Goal: Task Accomplishment & Management: Use online tool/utility

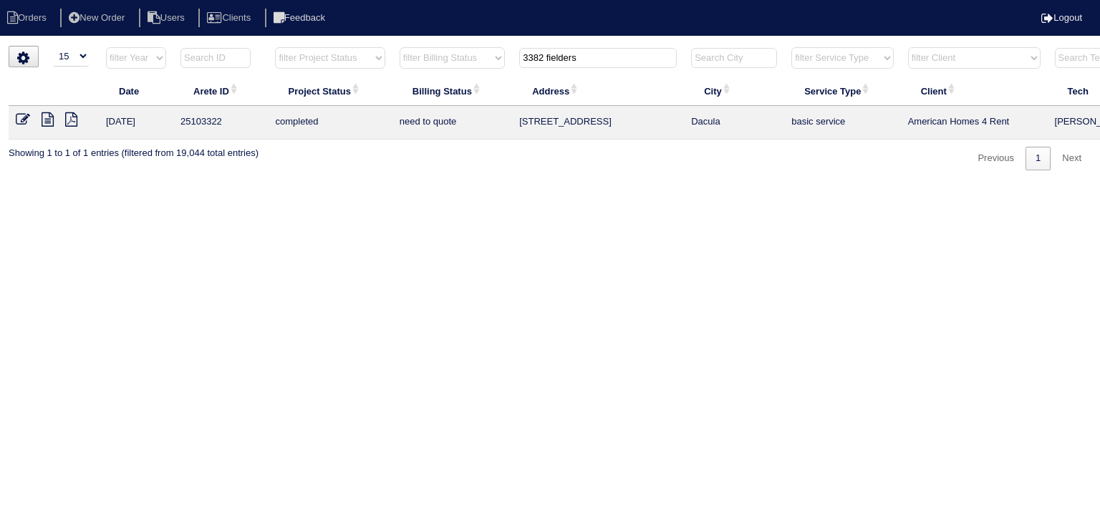
select select "15"
drag, startPoint x: 610, startPoint y: 62, endPoint x: 372, endPoint y: 62, distance: 237.8
click at [372, 62] on tr "filter Year -- Any Year -- 2025 2024 2023 2022 2021 2020 2019 filter Project St…" at bounding box center [630, 61] width 1242 height 29
type input "68 ros"
click at [47, 124] on icon at bounding box center [48, 119] width 12 height 14
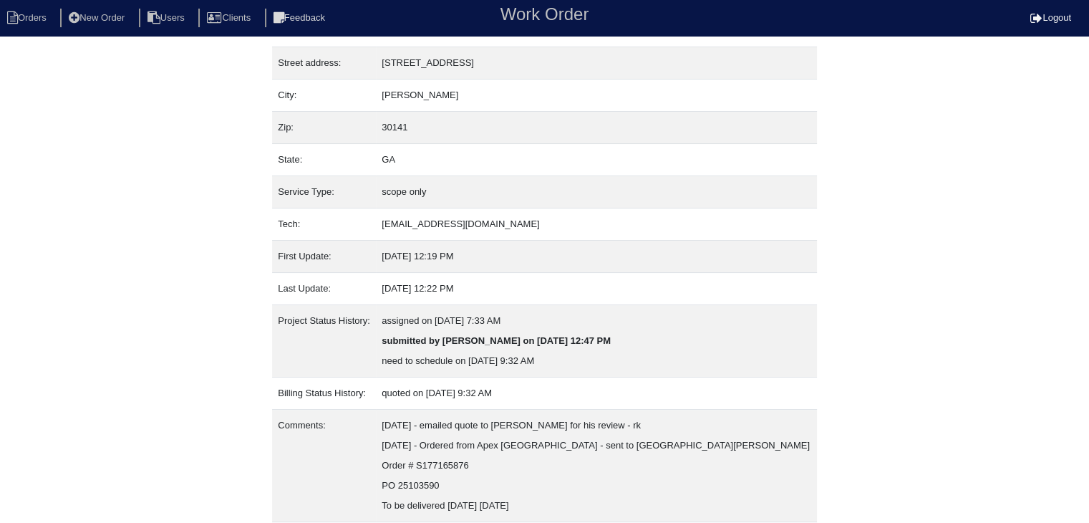
scroll to position [109, 0]
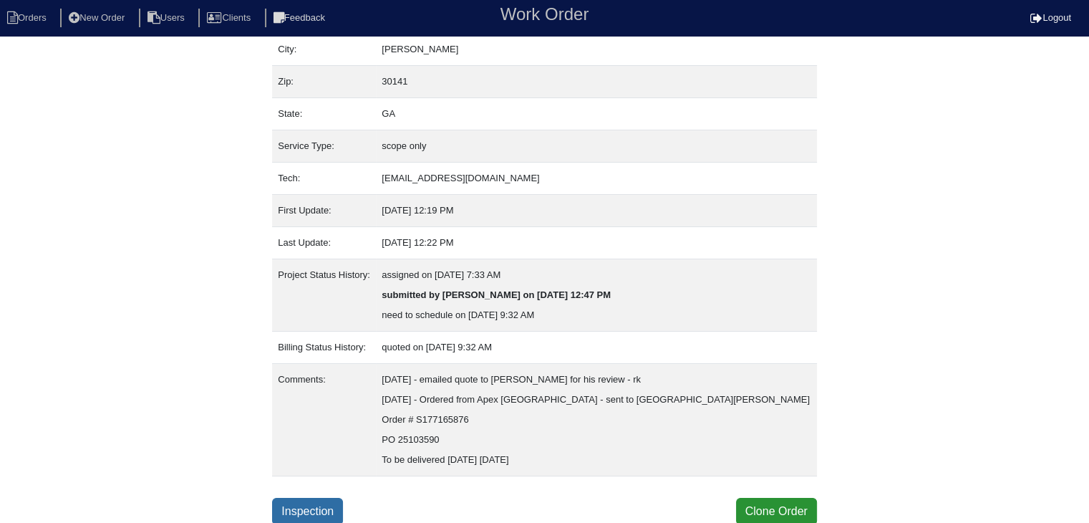
click at [317, 508] on link "Inspection" at bounding box center [307, 511] width 71 height 27
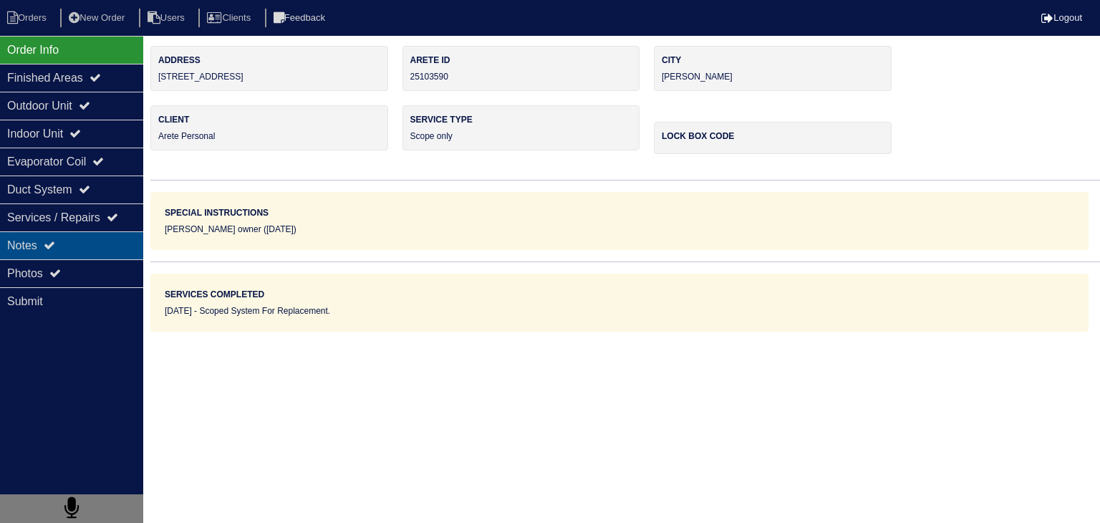
click at [100, 243] on div "Notes" at bounding box center [71, 245] width 143 height 28
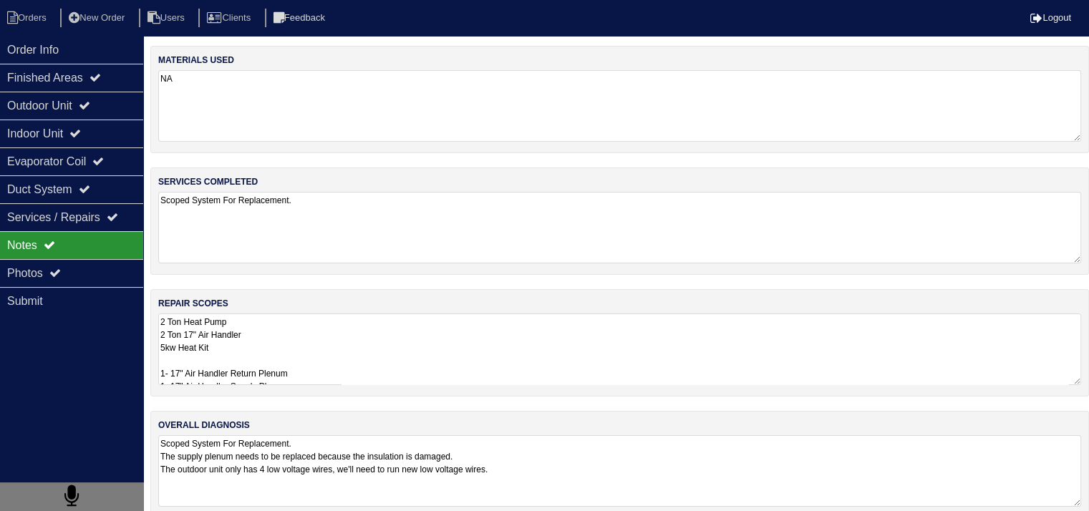
click at [251, 342] on textarea "2 Ton Heat Pump 2 Ton 17" Air Handler 5kw Heat Kit 1- 17" Air Handler Return Pl…" at bounding box center [619, 350] width 923 height 72
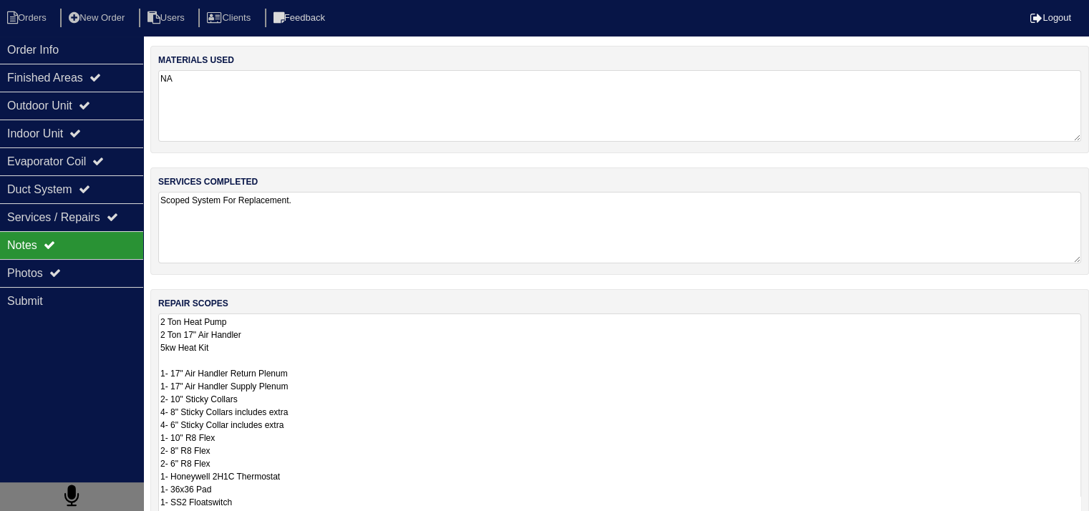
click at [251, 342] on textarea "2 Ton Heat Pump 2 Ton 17" Air Handler 5kw Heat Kit 1- 17" Air Handler Return Pl…" at bounding box center [619, 476] width 923 height 325
click at [485, 344] on textarea "2 Ton Heat Pump 2 Ton 17" Air Handler 5kw Heat Kit 1- 17" Air Handler Return Pl…" at bounding box center [619, 476] width 923 height 325
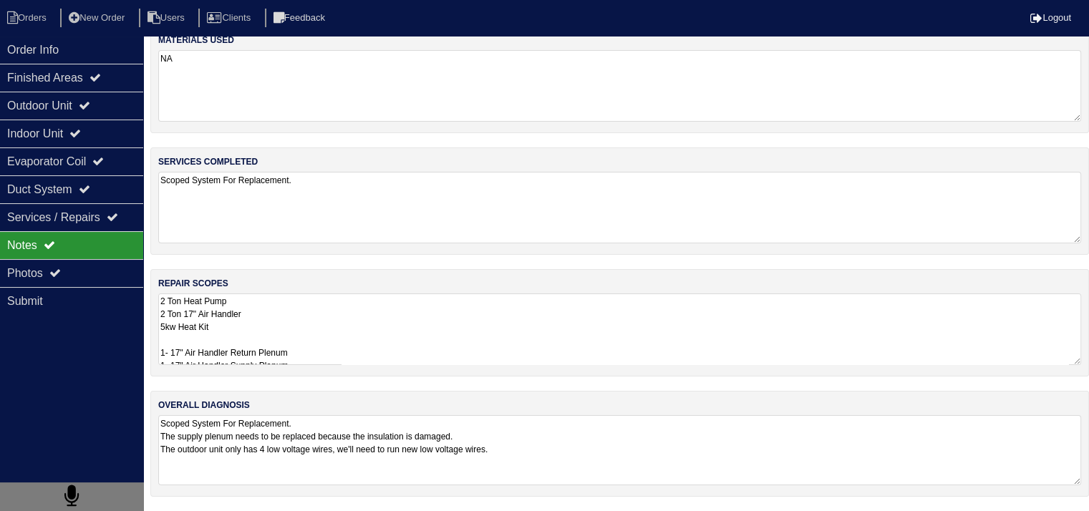
scroll to position [17, 0]
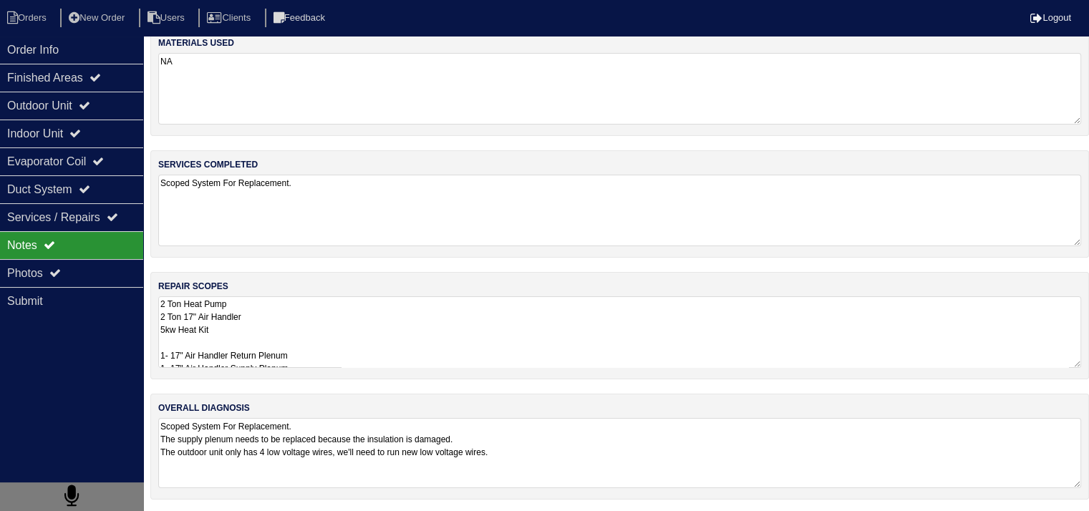
drag, startPoint x: 160, startPoint y: 435, endPoint x: 619, endPoint y: 465, distance: 459.3
click at [619, 465] on textarea "Scoped System For Replacement. The supply plenum needs to be replaced because t…" at bounding box center [619, 453] width 923 height 70
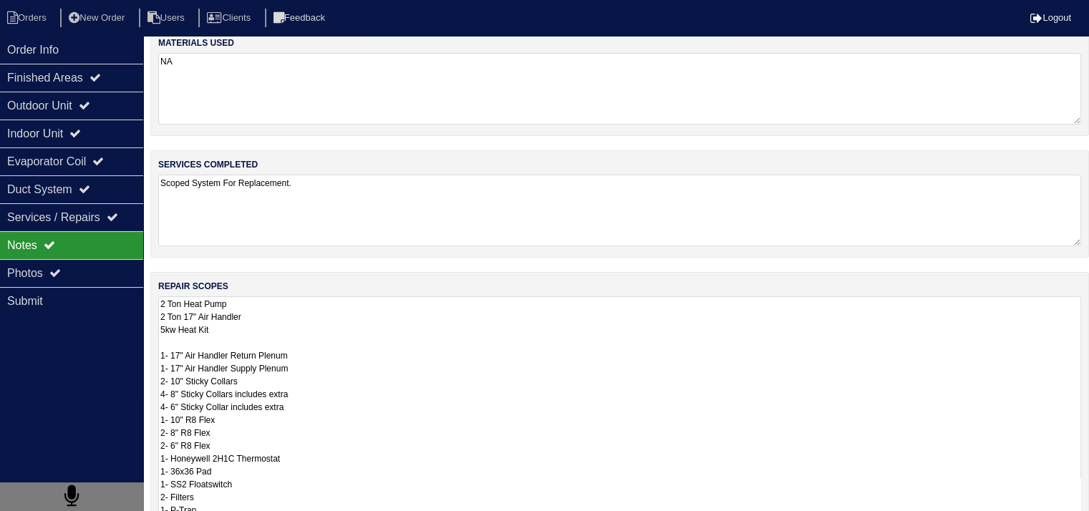
click at [329, 310] on textarea "2 Ton Heat Pump 2 Ton 17" Air Handler 5kw Heat Kit 1- 17" Air Handler Return Pl…" at bounding box center [619, 458] width 923 height 325
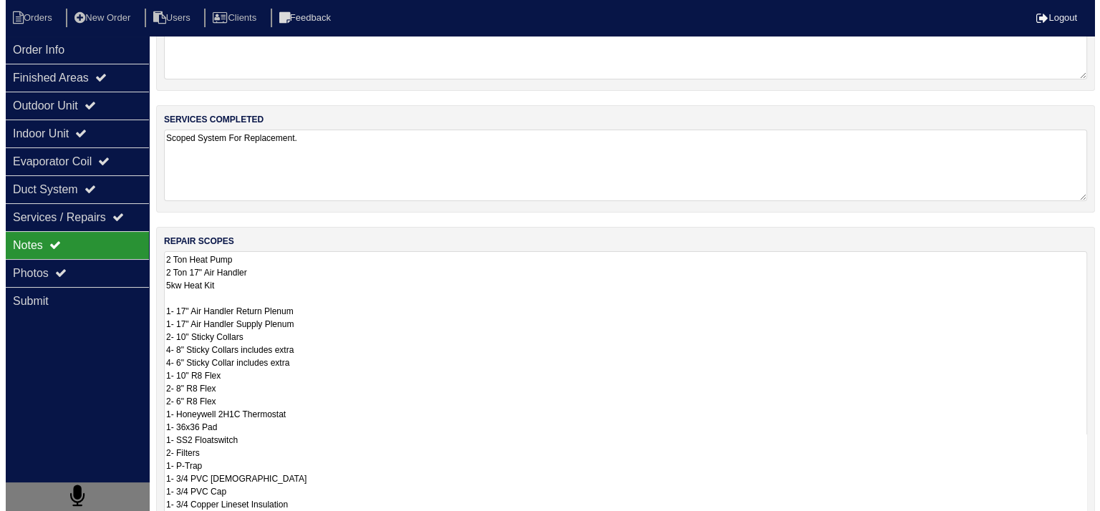
scroll to position [0, 0]
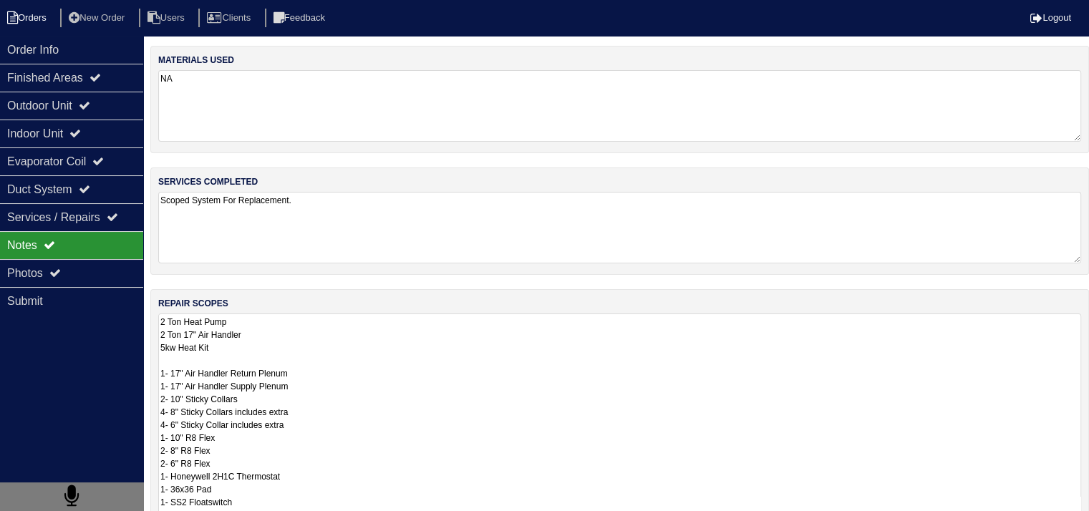
click at [40, 21] on li "Orders" at bounding box center [29, 18] width 58 height 19
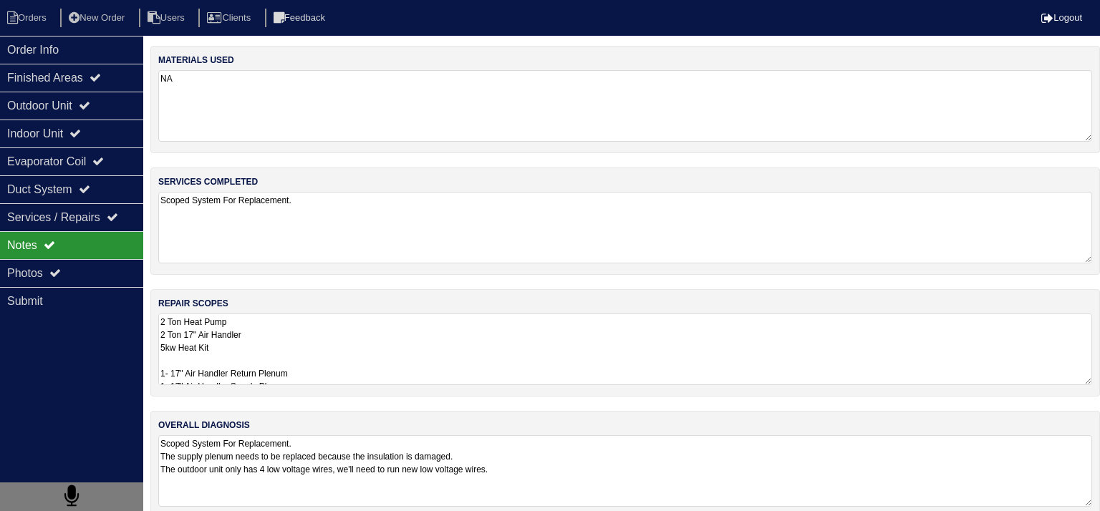
select select "15"
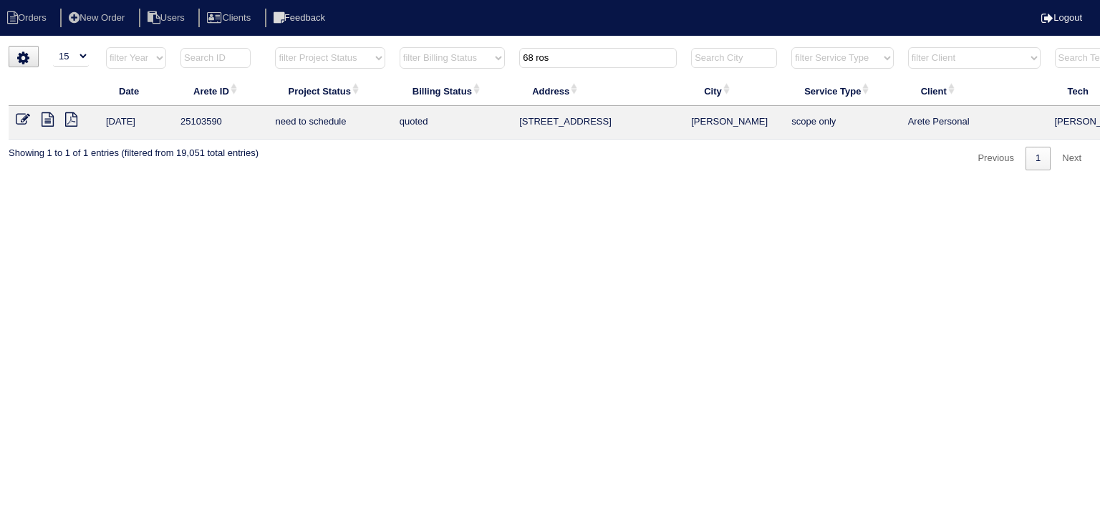
drag, startPoint x: 553, startPoint y: 59, endPoint x: 435, endPoint y: 59, distance: 117.4
click at [435, 59] on tr "filter Year -- Any Year -- 2025 2024 2023 2022 2021 2020 2019 filter Project St…" at bounding box center [629, 61] width 1241 height 29
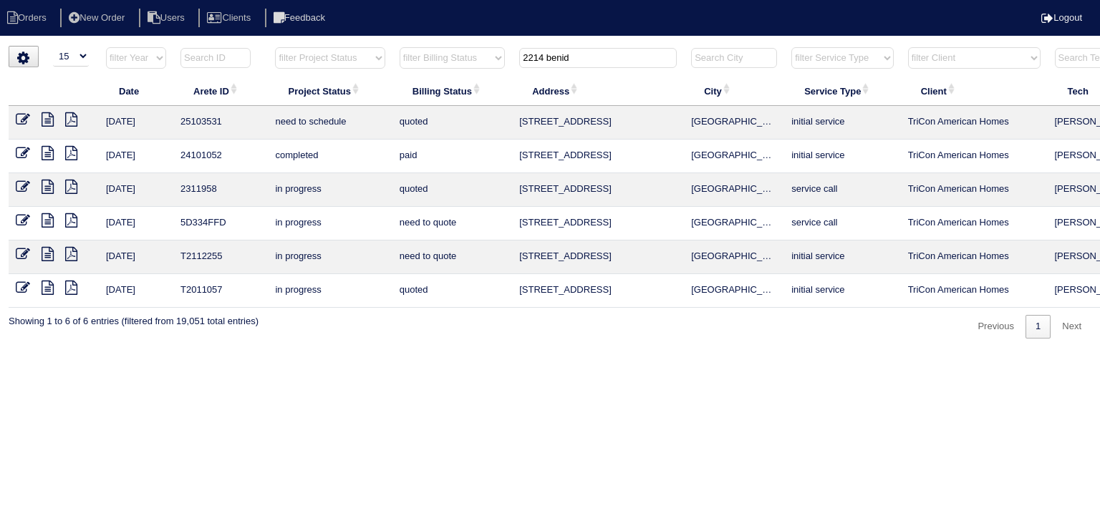
type input "2214 benid"
click at [46, 122] on icon at bounding box center [48, 119] width 12 height 14
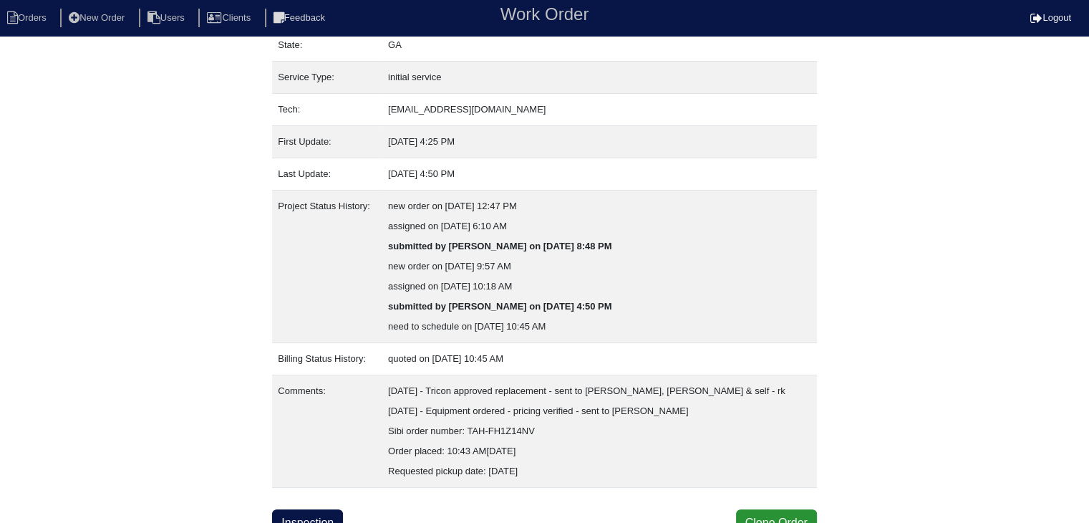
scroll to position [189, 0]
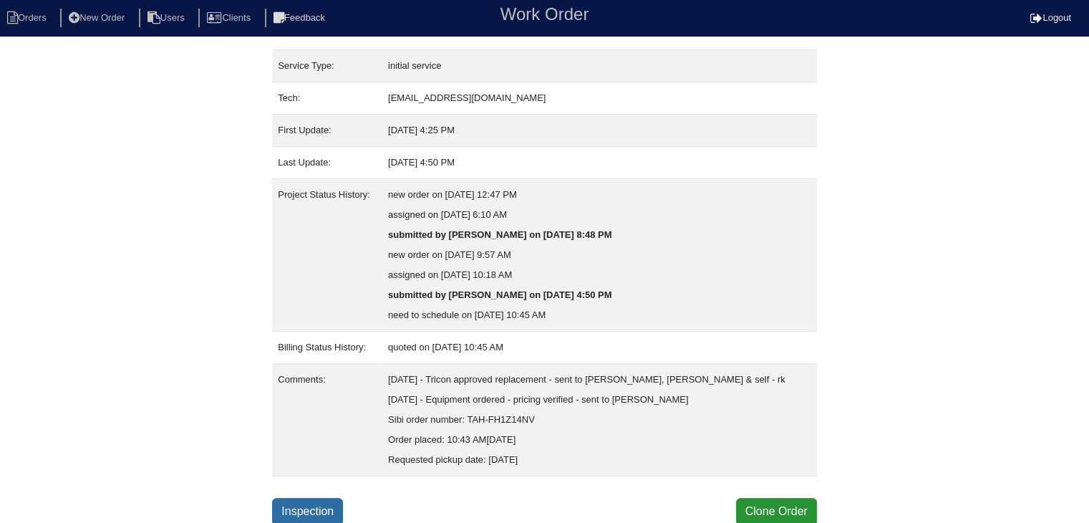
click at [304, 508] on link "Inspection" at bounding box center [307, 511] width 71 height 27
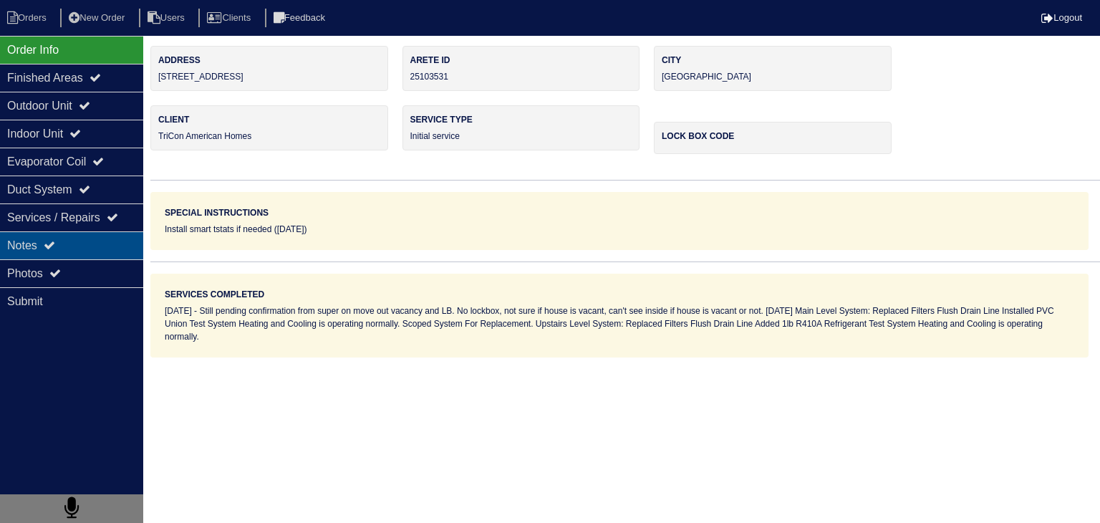
click at [92, 250] on div "Notes" at bounding box center [71, 245] width 143 height 28
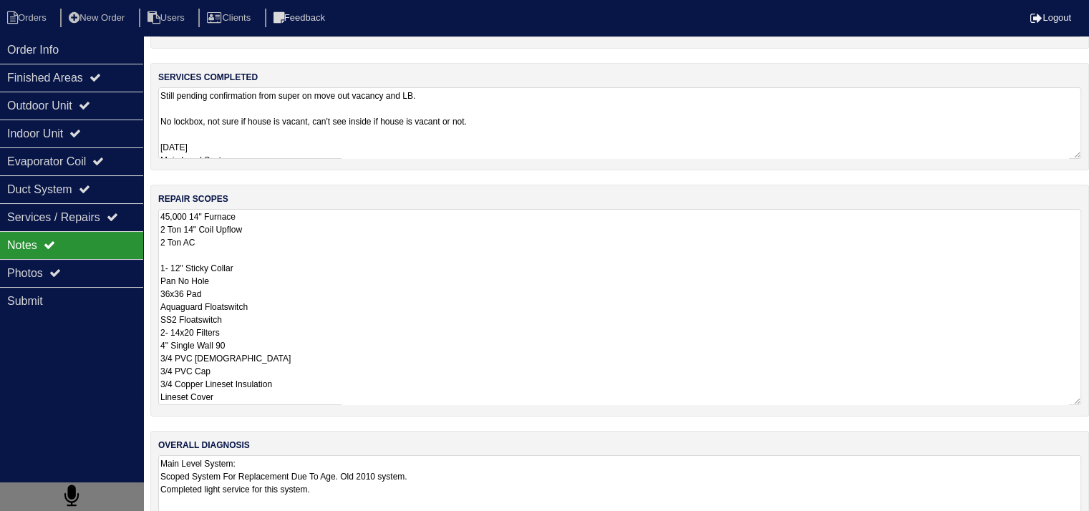
scroll to position [143, 0]
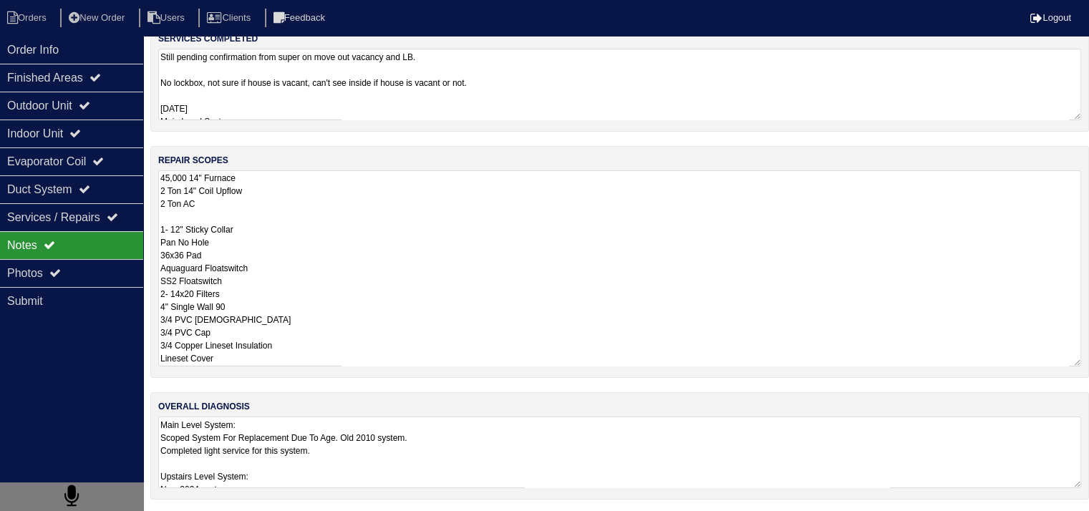
drag, startPoint x: 160, startPoint y: 322, endPoint x: 319, endPoint y: 531, distance: 262.7
click at [319, 514] on html "Orders New Order Users Clients Feedback Logout Orders New Order Users Clients M…" at bounding box center [544, 185] width 1089 height 657
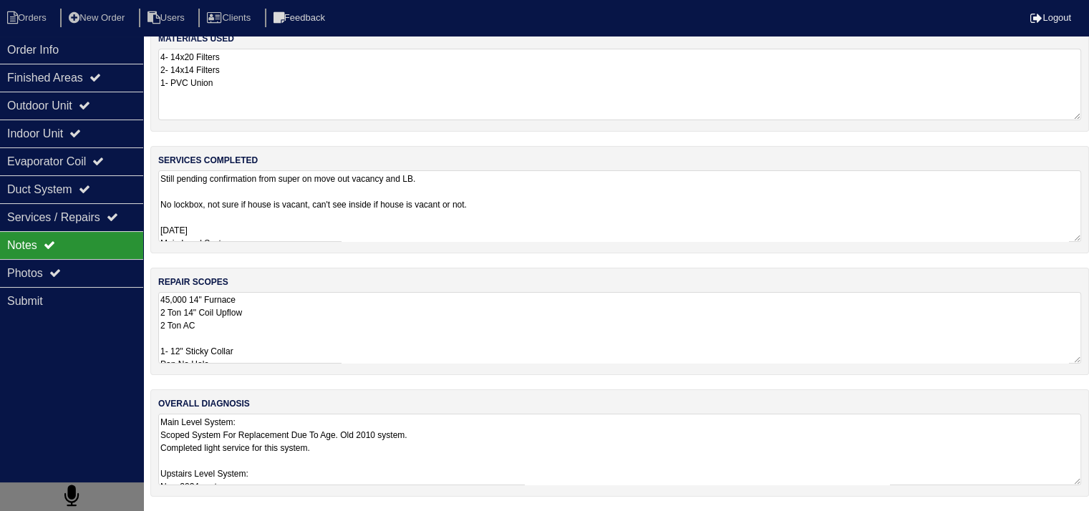
scroll to position [18, 0]
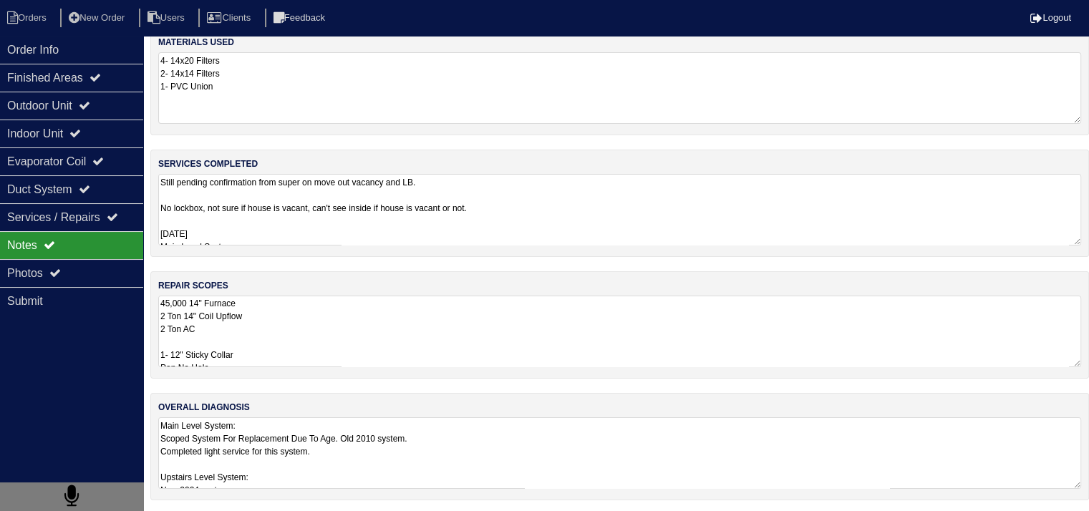
click at [381, 405] on div "overall diagnosis Main Level System: Scoped System For Replacement Due To Age. …" at bounding box center [619, 446] width 939 height 107
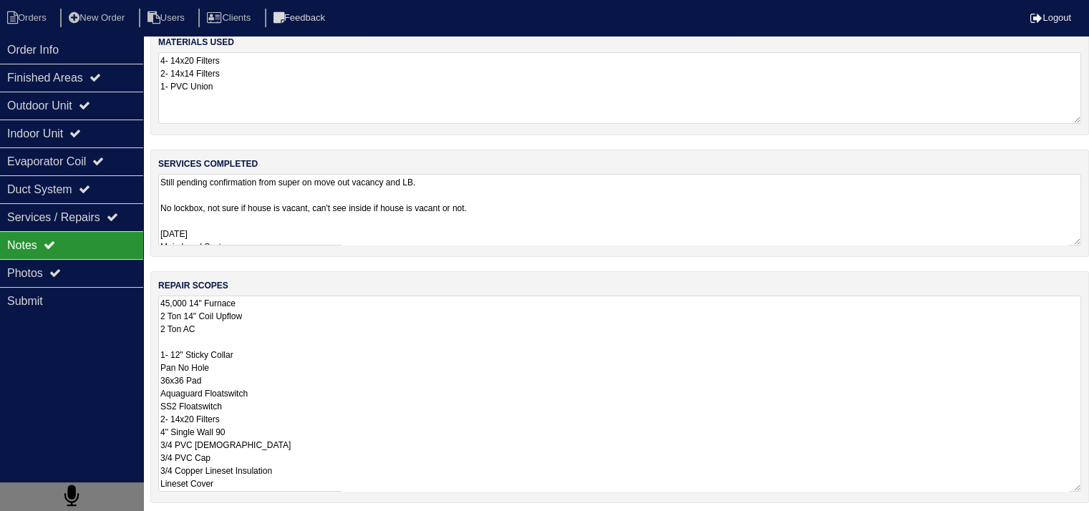
scroll to position [143, 0]
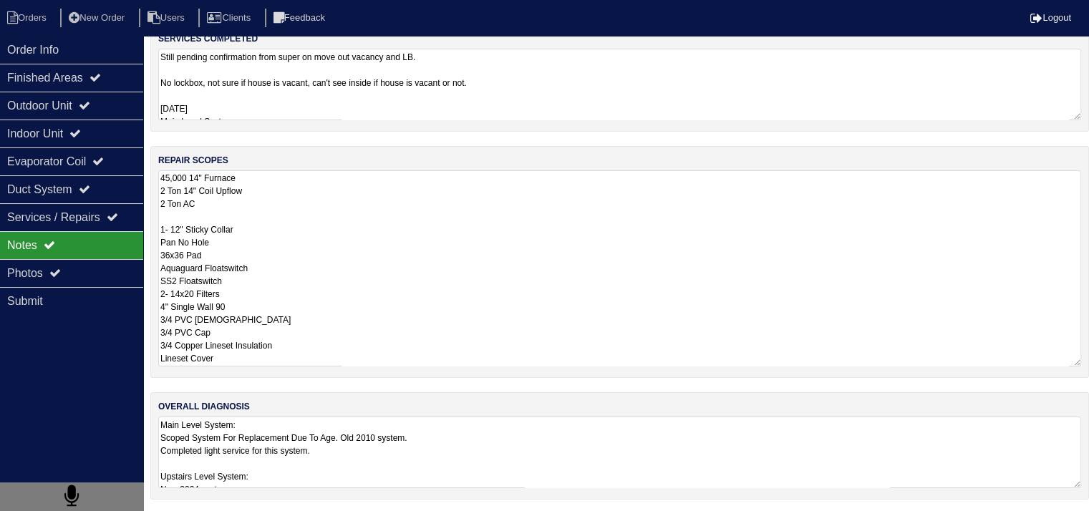
click at [384, 344] on textarea "45,000 14" Furnace 2 Ton 14" Coil Upflow 2 Ton AC 1- 12" Sticky Collar Pan No H…" at bounding box center [619, 268] width 923 height 196
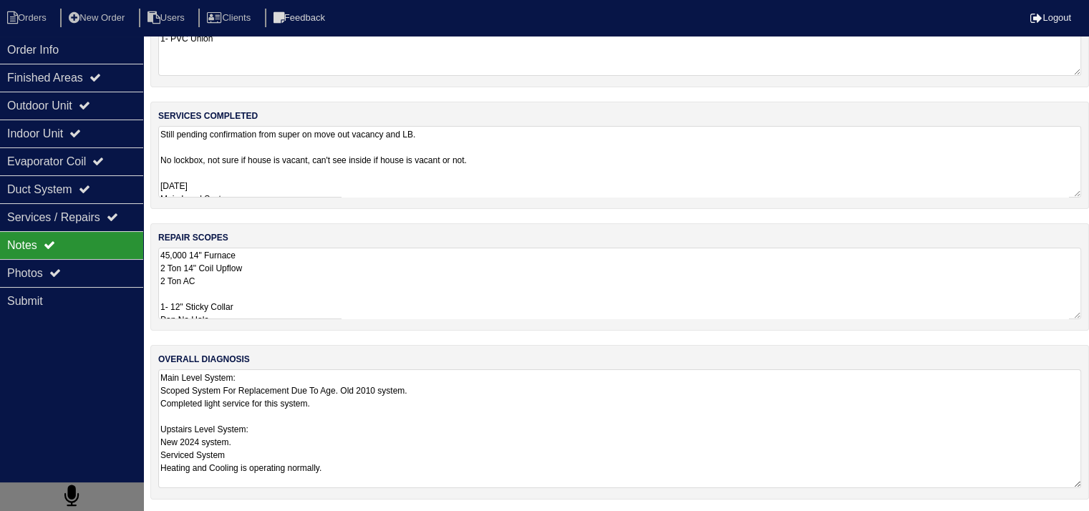
scroll to position [1, 0]
click at [363, 167] on textarea "Still pending confirmation from super on move out vacancy and LB. No lockbox, n…" at bounding box center [619, 162] width 923 height 72
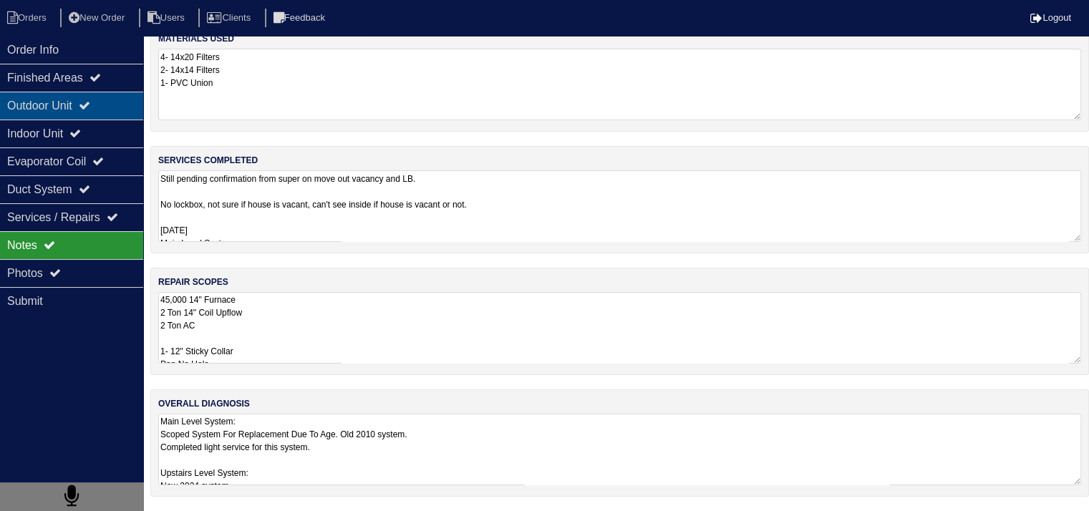
scroll to position [18, 0]
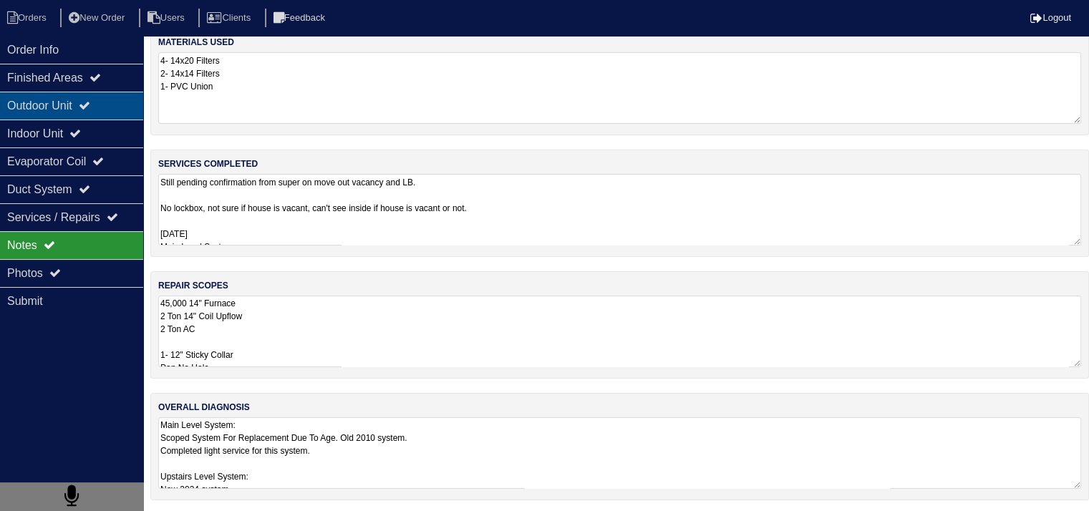
click at [34, 101] on div "Outdoor Unit" at bounding box center [71, 106] width 143 height 28
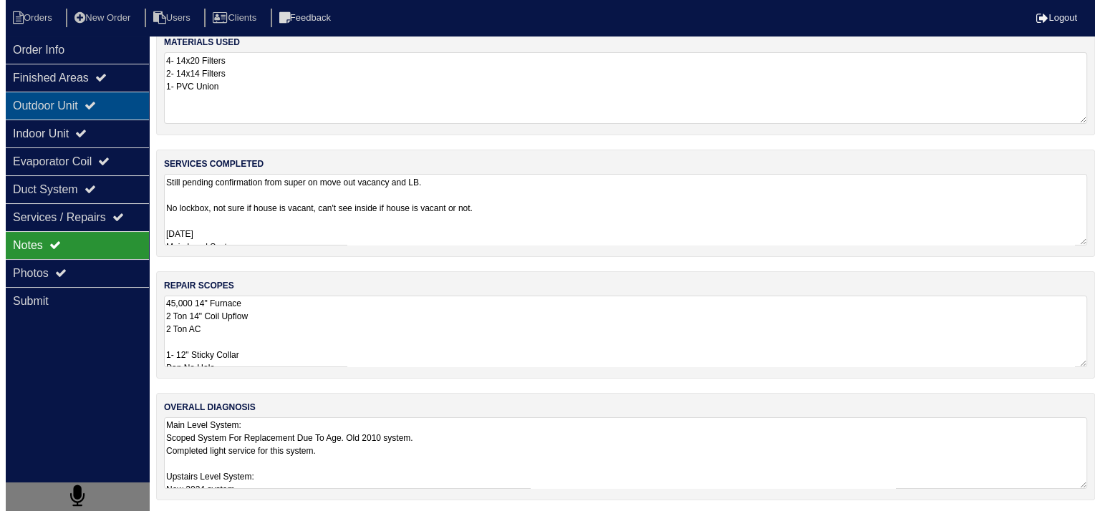
scroll to position [0, 0]
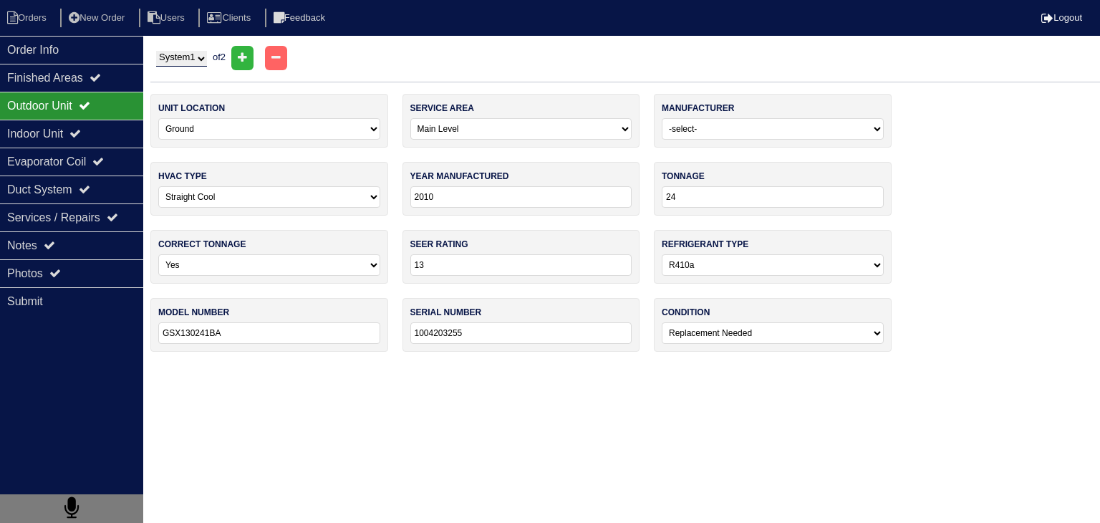
click at [192, 55] on select "System 1 System 2" at bounding box center [181, 59] width 51 height 16
select select "2"
click at [156, 51] on select "System 1 System 2" at bounding box center [181, 59] width 51 height 16
select select "Weather Maker"
type input "2024"
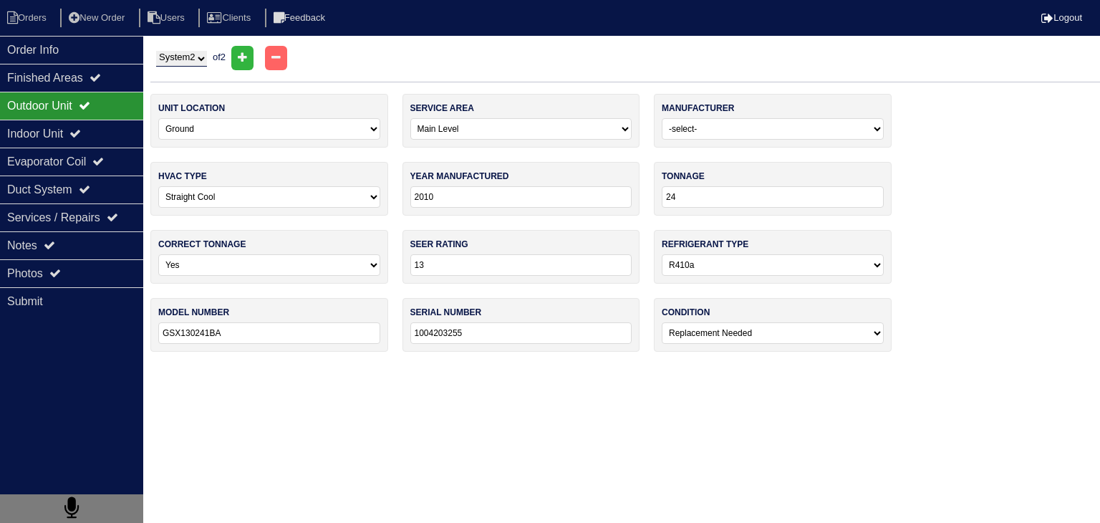
type input "30"
type input "14"
type input "PASSAN430-A"
type input "0724025170"
select select "0"
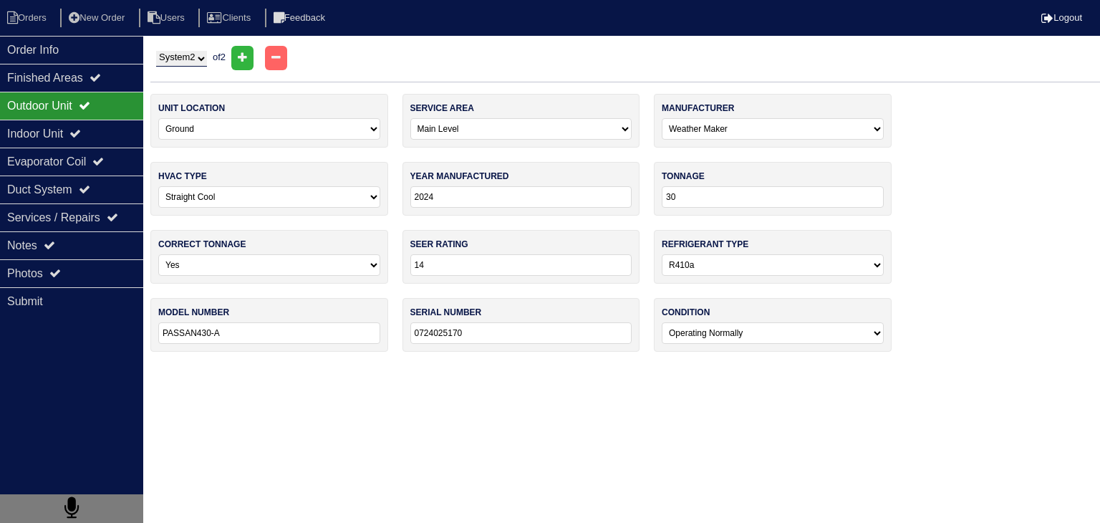
click at [197, 67] on div "System 1 System 2 of 2" at bounding box center [625, 58] width 950 height 24
click at [198, 61] on select "System 1 System 2" at bounding box center [181, 59] width 51 height 16
select select "1"
click at [156, 51] on select "System 1 System 2" at bounding box center [181, 59] width 51 height 16
select select "[PERSON_NAME]"
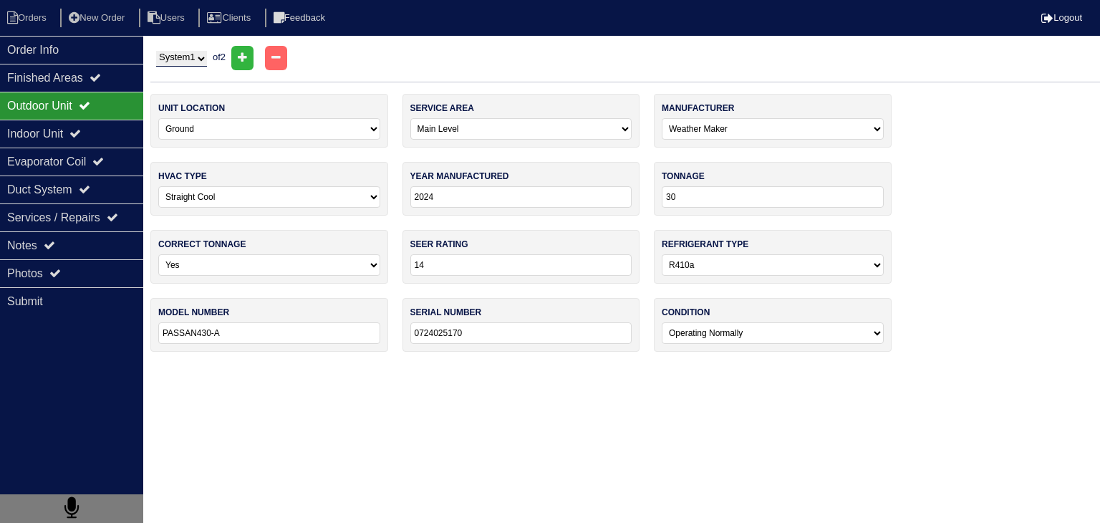
type input "2010"
type input "24"
type input "13"
type input "GSX130241BA"
type input "1004203255"
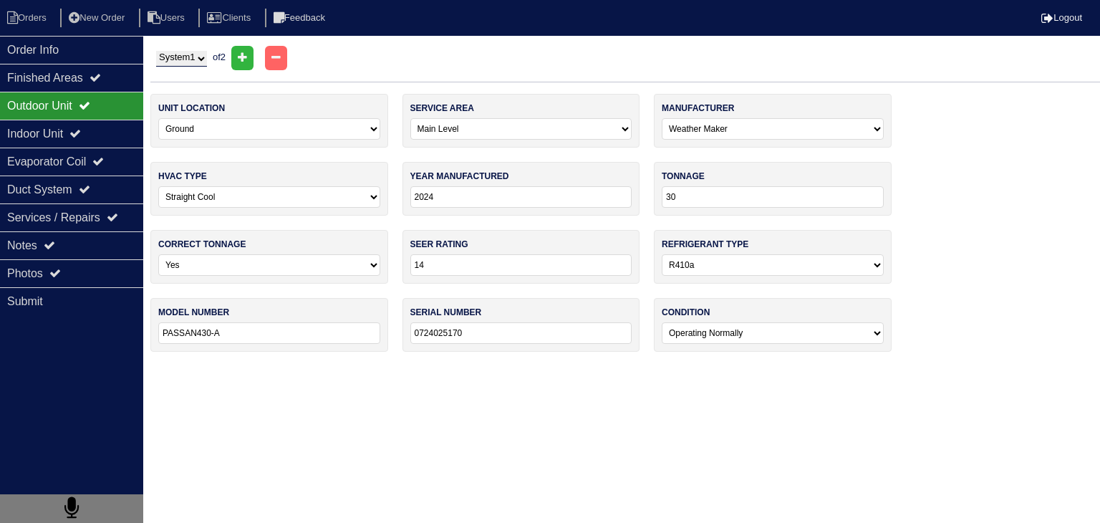
select select "2"
select select "0"
select select "[PERSON_NAME]"
type input "2010"
type input "45"
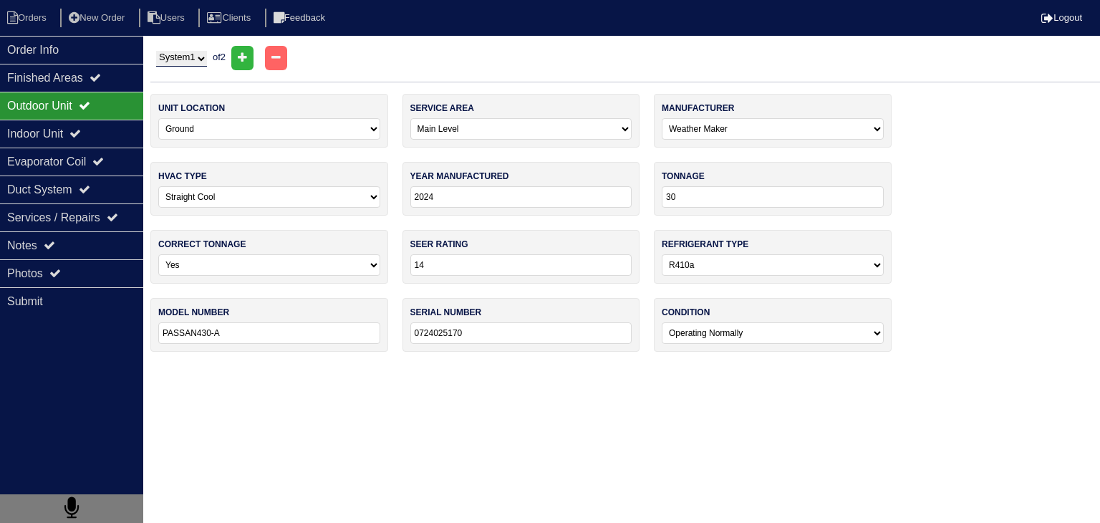
type input "13"
type input "GMS80453ANCC"
type input "1010679622"
select select "2"
click at [97, 141] on div "Indoor Unit" at bounding box center [71, 134] width 143 height 28
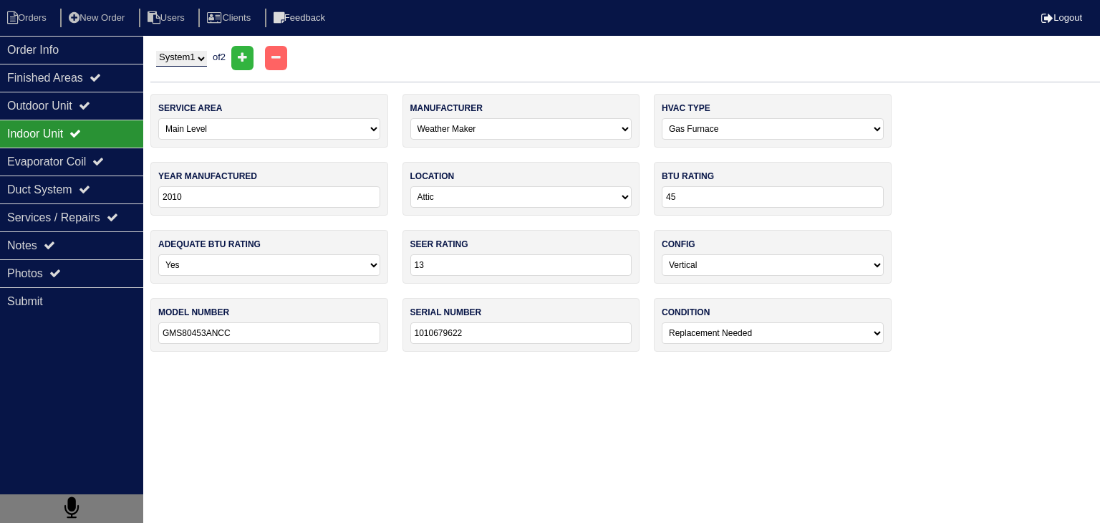
click at [207, 59] on select "System 1 System 2" at bounding box center [181, 59] width 51 height 16
select select "2"
click at [156, 51] on select "System 1 System 2" at bounding box center [181, 59] width 51 height 16
select select "Weather Maker"
type input "2024"
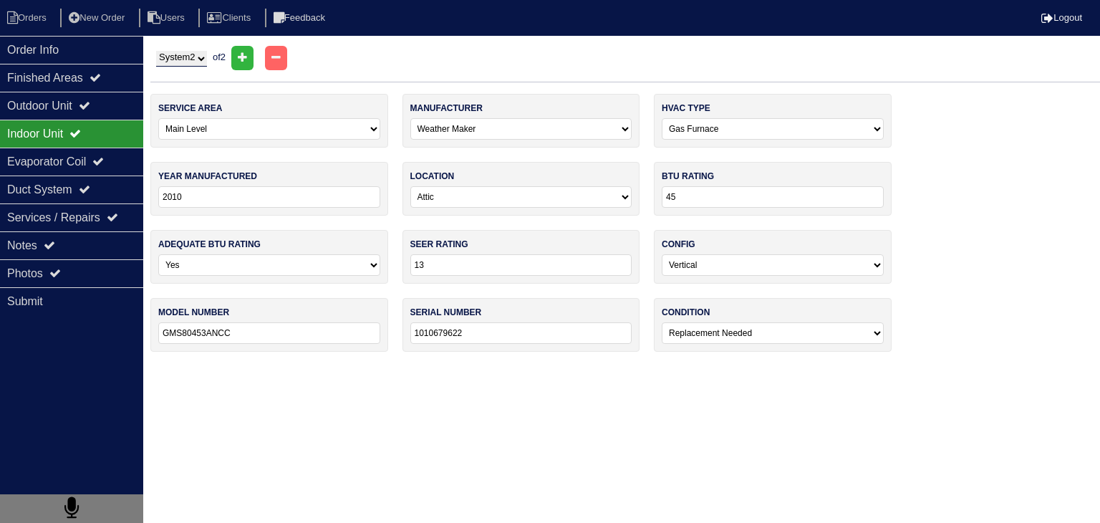
type input "30"
type input "14"
type input "PASSAN430-A"
type input "0724025170"
select select "0"
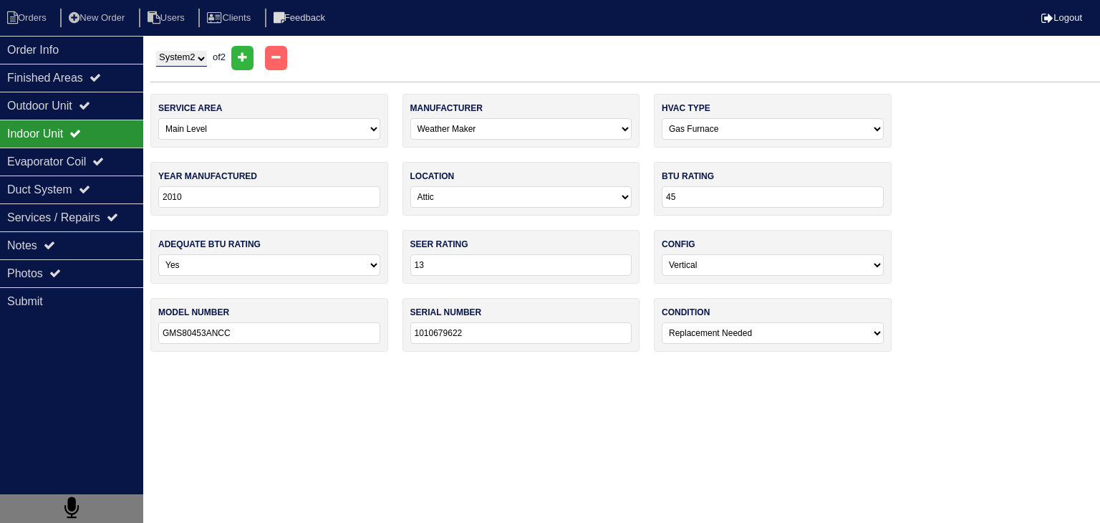
select select "1"
select select "Weather Maker"
type input "2024"
type input "70"
type input "14"
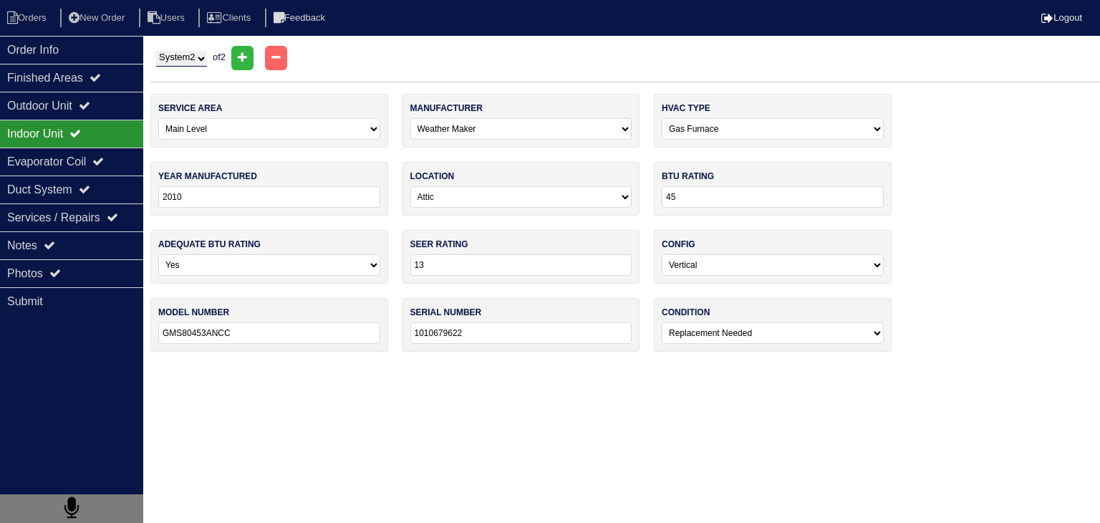
type input "PG80MSAA36070A"
type input "0324A16517"
select select "0"
click at [106, 102] on div "Outdoor Unit" at bounding box center [71, 106] width 143 height 28
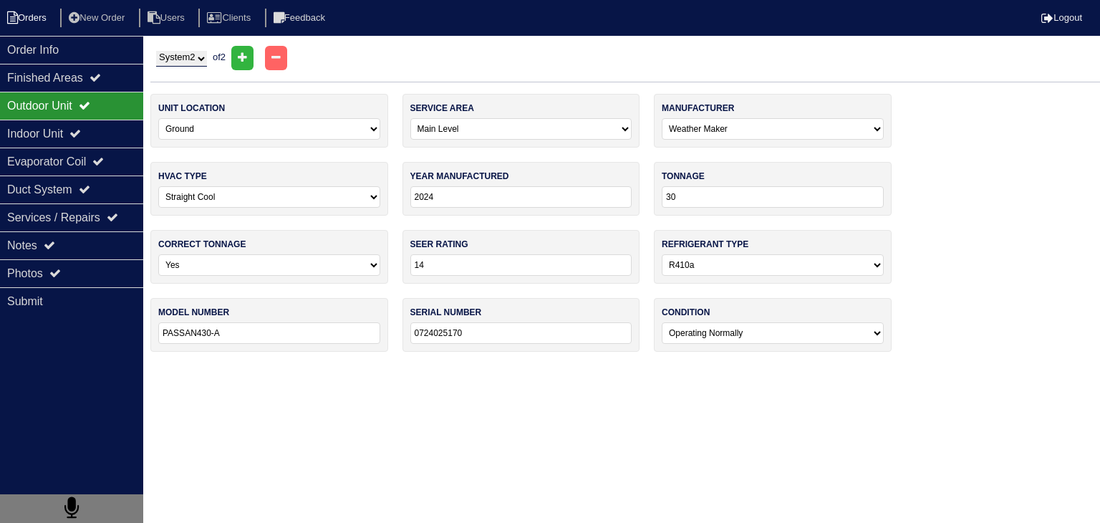
click at [37, 26] on li "Orders" at bounding box center [29, 18] width 58 height 19
select select "15"
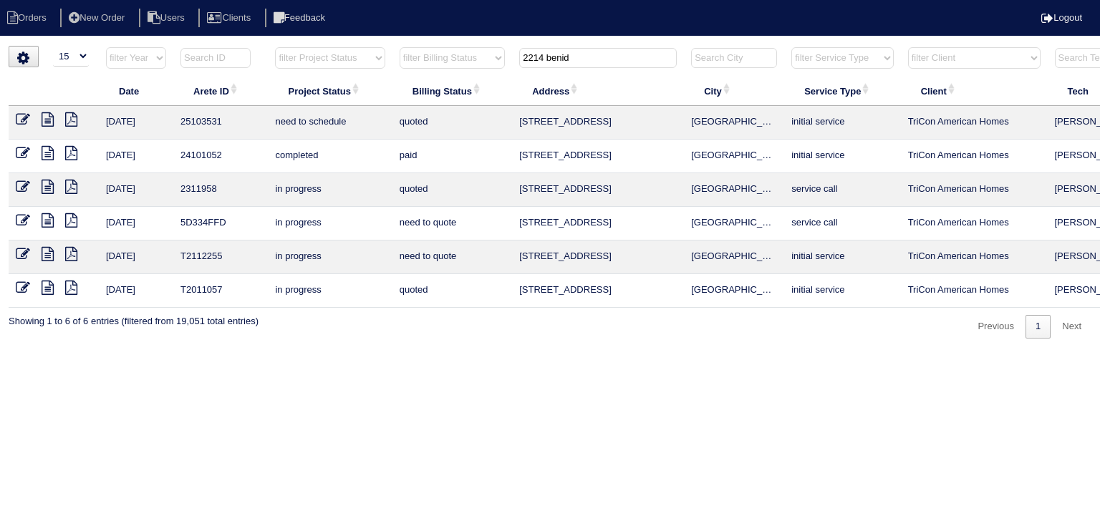
drag, startPoint x: 594, startPoint y: 57, endPoint x: 395, endPoint y: 55, distance: 199.1
click at [387, 55] on tr "filter Year -- Any Year -- 2025 2024 2023 2022 2021 2020 2019 filter Project St…" at bounding box center [629, 61] width 1241 height 29
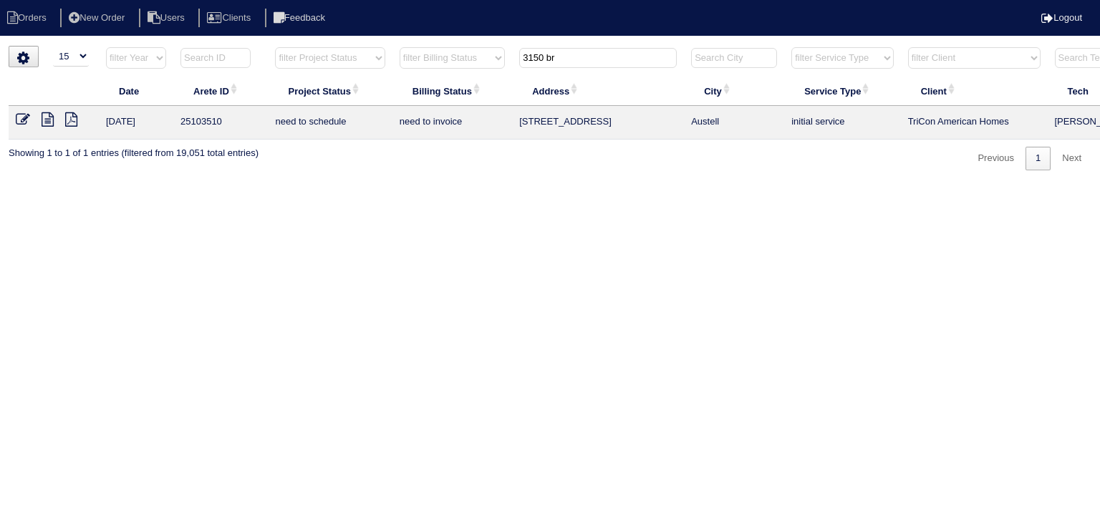
type input "3150 br"
click at [49, 120] on icon at bounding box center [48, 119] width 12 height 14
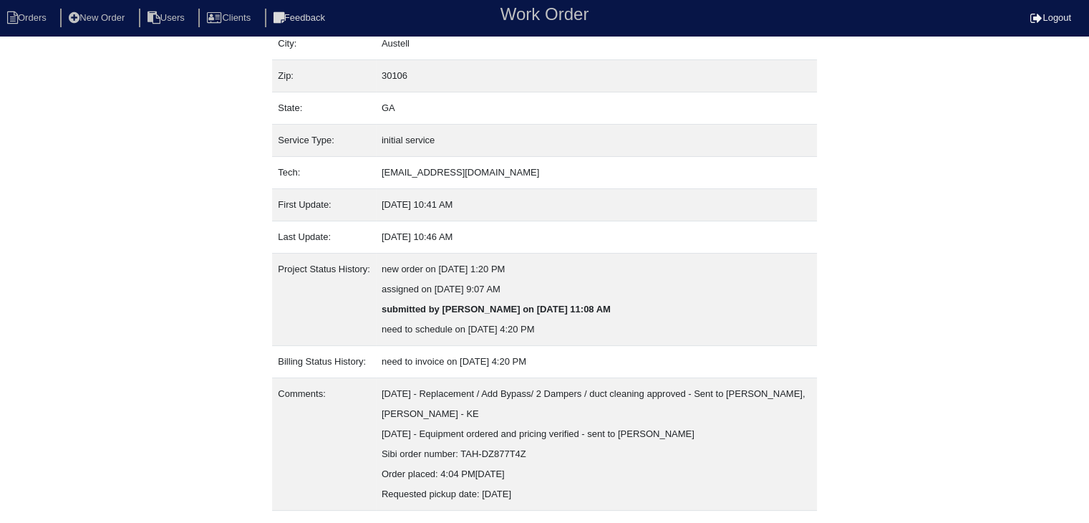
scroll to position [149, 0]
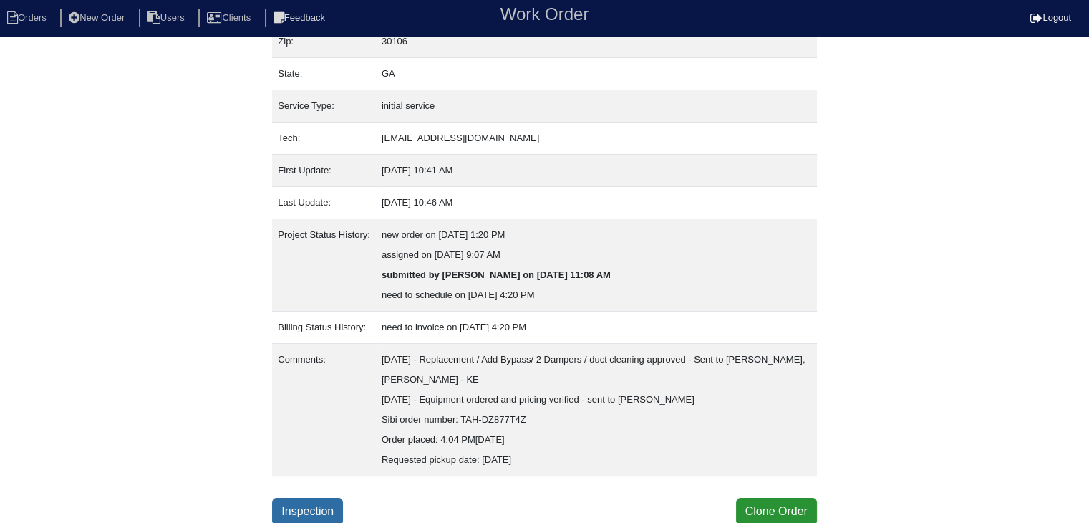
click at [318, 515] on link "Inspection" at bounding box center [307, 511] width 71 height 27
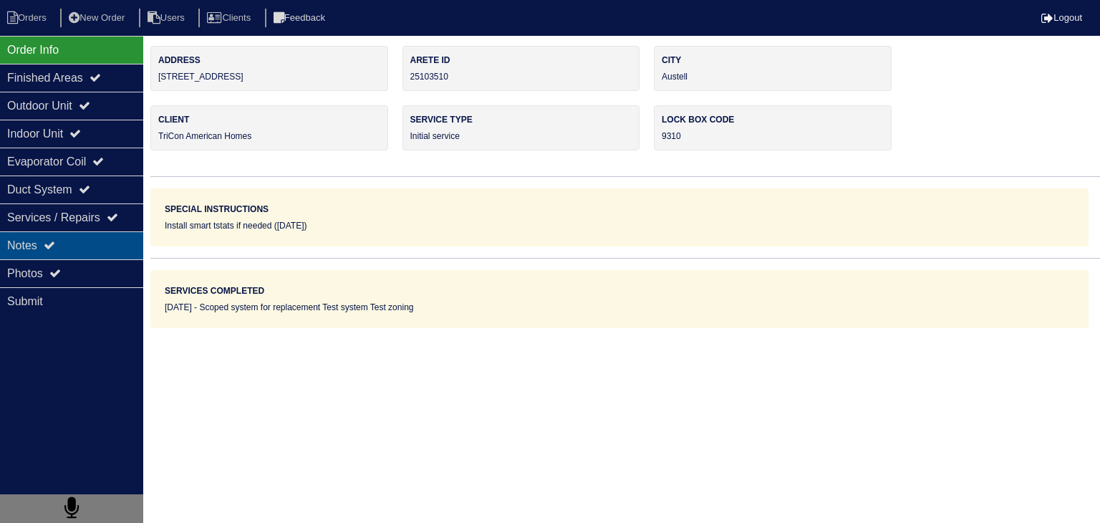
click at [72, 245] on div "Notes" at bounding box center [71, 245] width 143 height 28
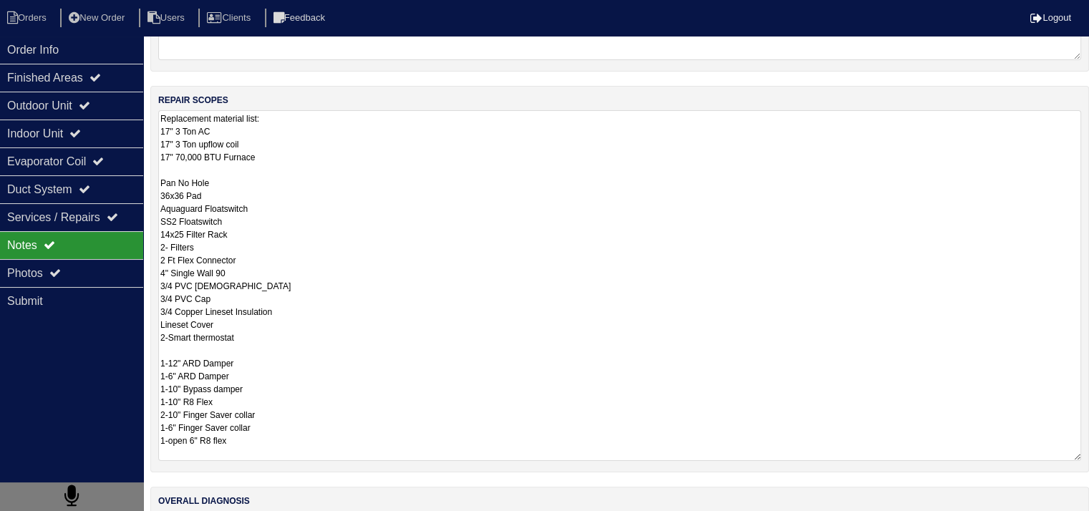
scroll to position [298, 0]
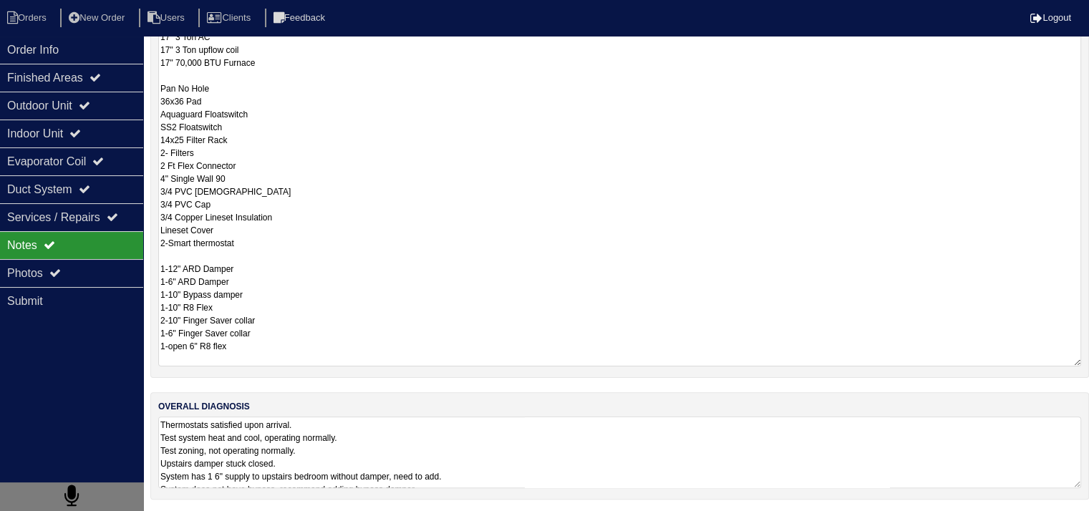
drag, startPoint x: 158, startPoint y: 323, endPoint x: 336, endPoint y: 459, distance: 224.3
click at [327, 514] on html "Orders New Order Users Clients Feedback Logout Orders New Order Users Clients M…" at bounding box center [544, 108] width 1089 height 812
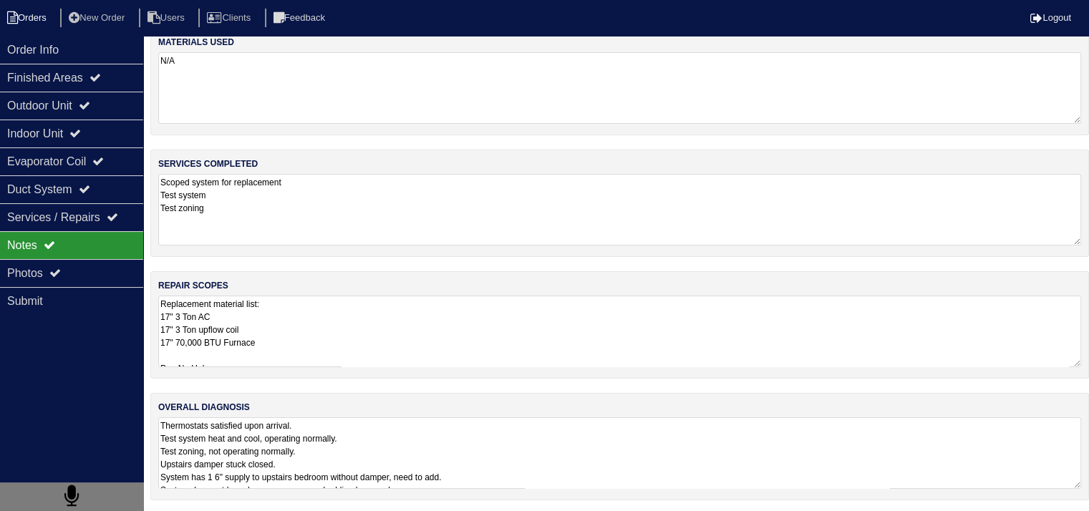
click at [39, 23] on li "Orders" at bounding box center [29, 18] width 58 height 19
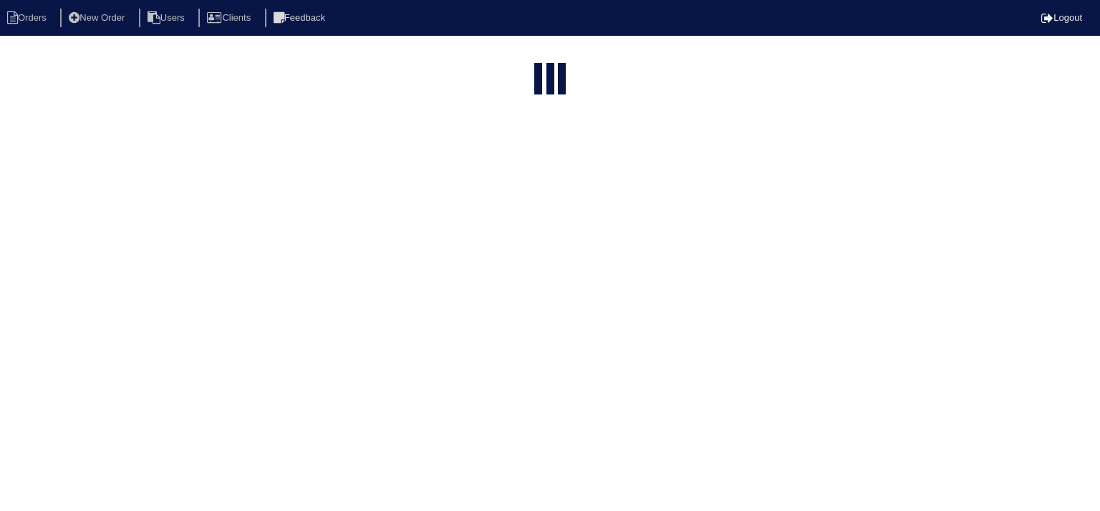
select select "15"
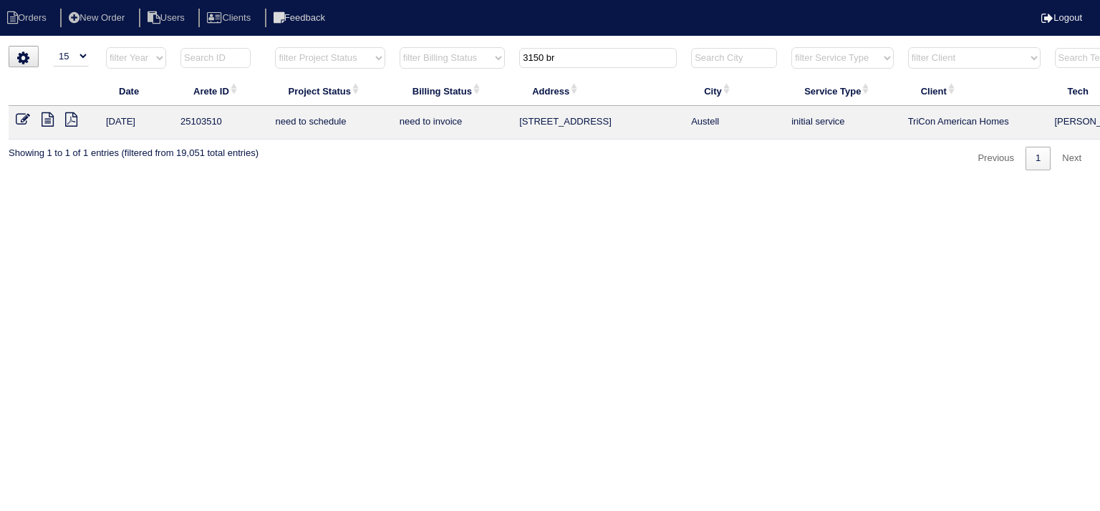
drag, startPoint x: 594, startPoint y: 58, endPoint x: 434, endPoint y: 67, distance: 159.9
click at [434, 67] on tr "filter Year -- Any Year -- 2025 2024 2023 2022 2021 2020 2019 filter Project St…" at bounding box center [629, 61] width 1241 height 29
type input "364 nun"
click at [47, 120] on icon at bounding box center [48, 119] width 12 height 14
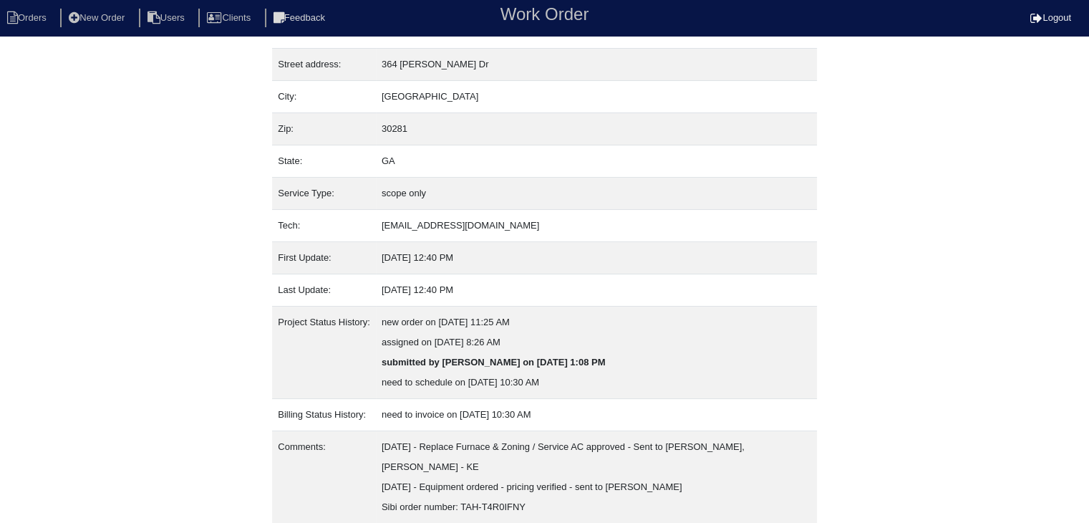
scroll to position [149, 0]
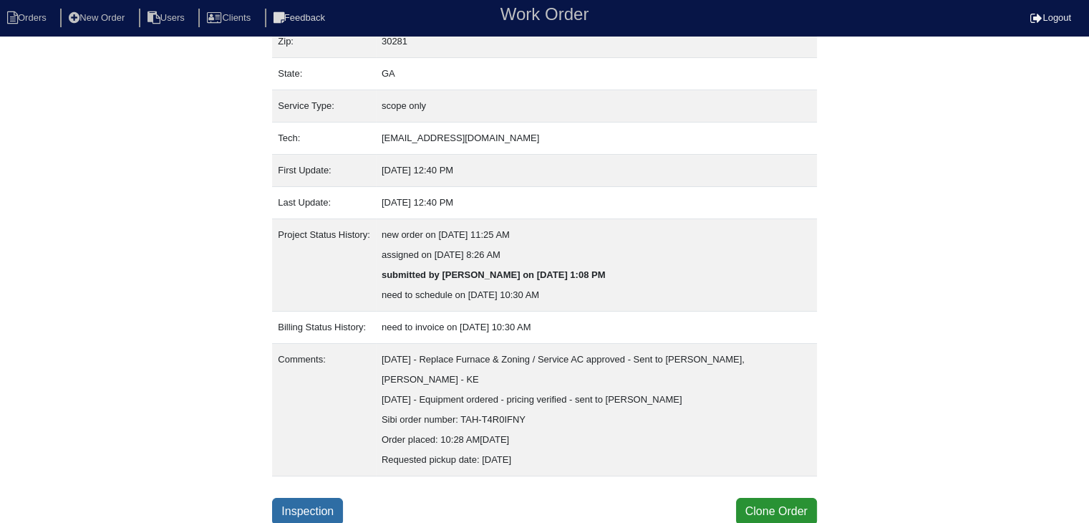
click at [321, 503] on link "Inspection" at bounding box center [307, 511] width 71 height 27
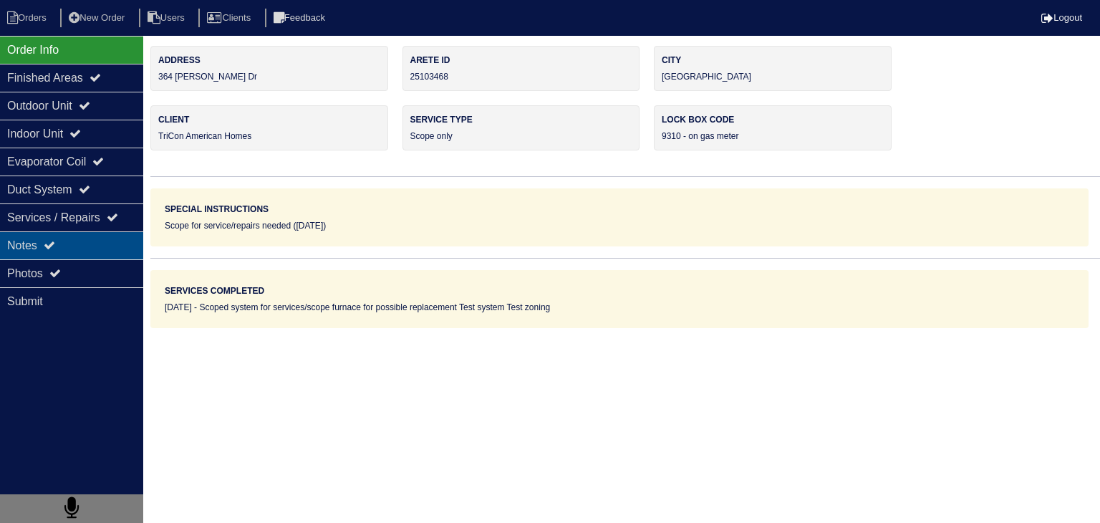
click at [96, 252] on div "Notes" at bounding box center [71, 245] width 143 height 28
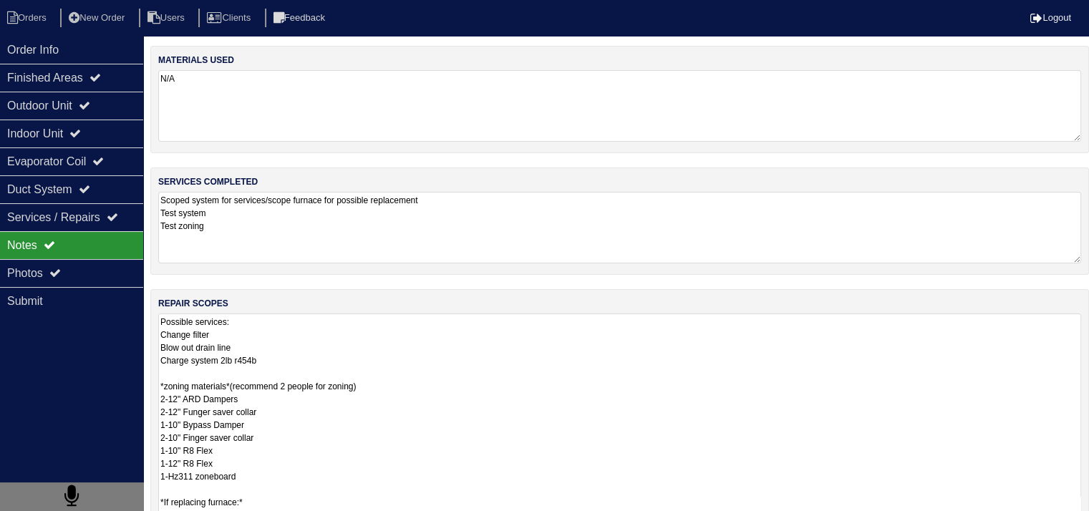
drag, startPoint x: 163, startPoint y: 321, endPoint x: 275, endPoint y: 364, distance: 119.7
click at [274, 365] on textarea "Possible services: Change filter Blow out drain line Charge system 2lb r454b *z…" at bounding box center [619, 463] width 923 height 299
click at [312, 350] on textarea "Possible services: Change filter Blow out drain line Charge system 2lb r454b *z…" at bounding box center [619, 463] width 923 height 299
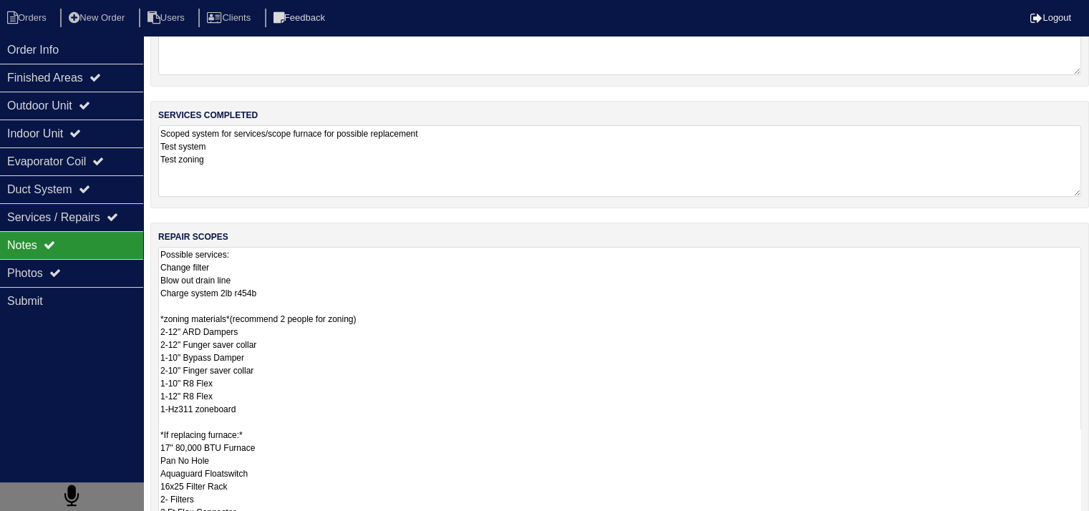
scroll to position [246, 0]
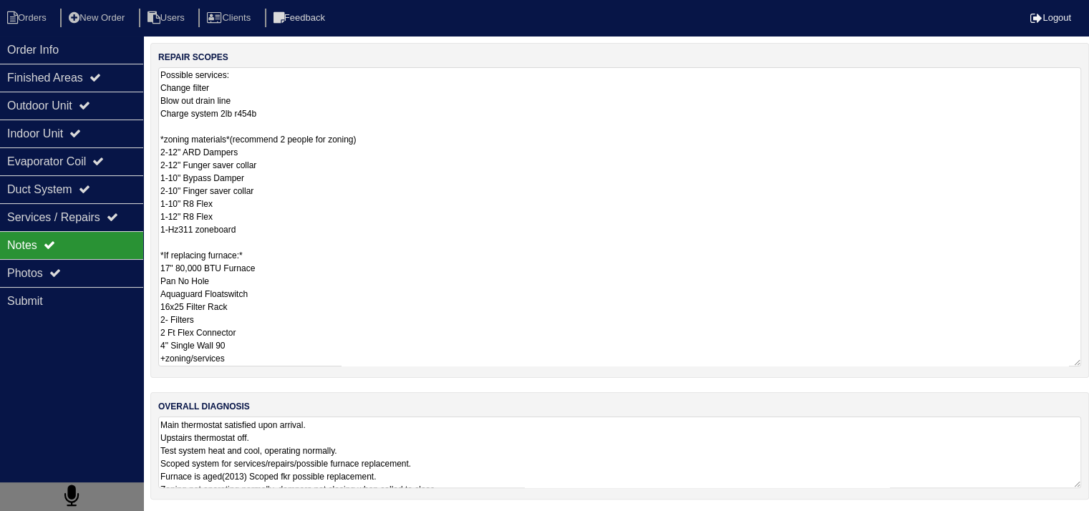
drag, startPoint x: 158, startPoint y: 323, endPoint x: 286, endPoint y: 548, distance: 258.5
click at [286, 514] on html "Orders New Order Users Clients Feedback Logout Orders New Order Users Clients M…" at bounding box center [544, 134] width 1089 height 761
click at [46, 21] on li "Orders" at bounding box center [29, 18] width 58 height 19
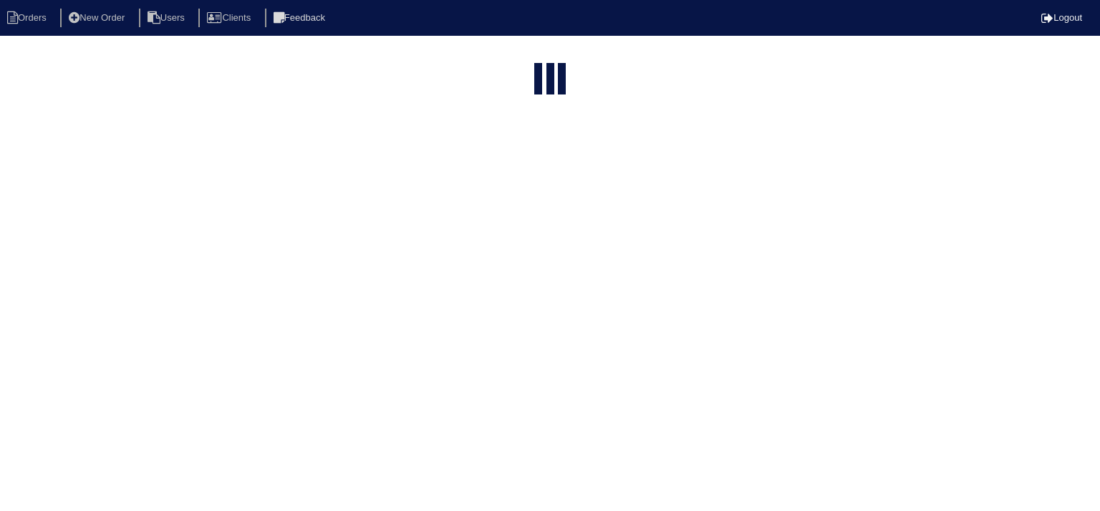
select select "15"
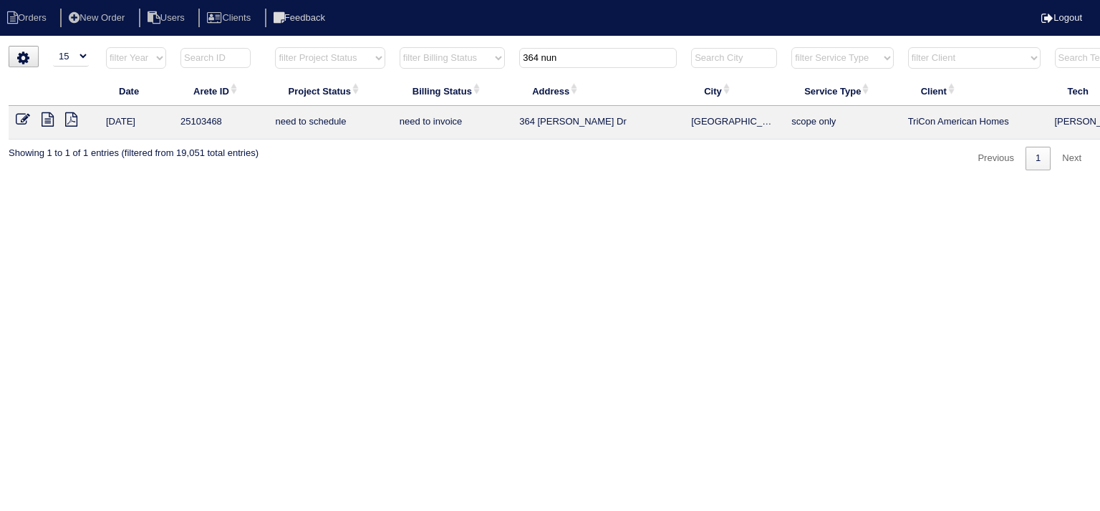
drag, startPoint x: 582, startPoint y: 55, endPoint x: 461, endPoint y: 53, distance: 120.3
click at [463, 56] on tr "filter Year -- Any Year -- 2025 2024 2023 2022 2021 2020 2019 filter Project St…" at bounding box center [629, 61] width 1241 height 29
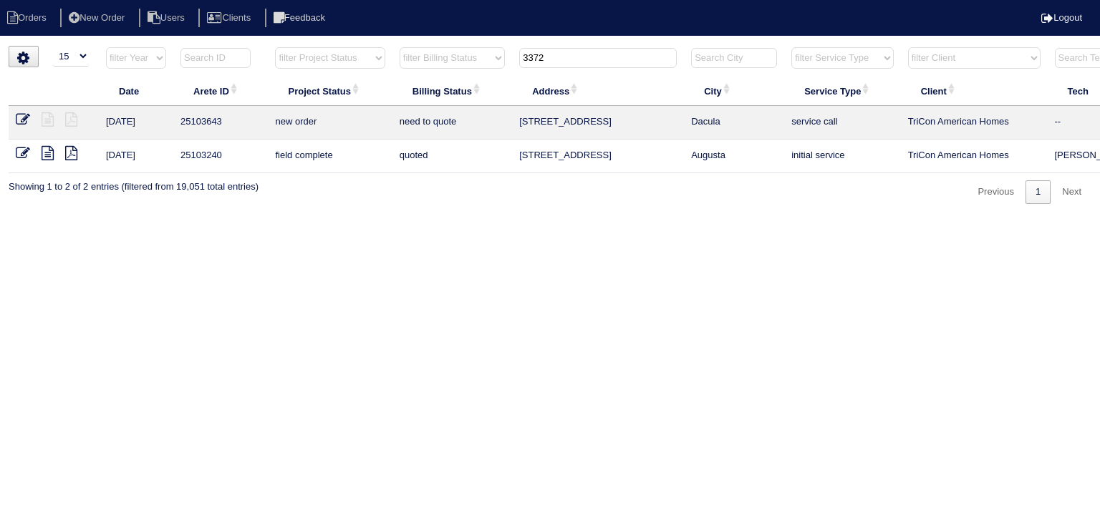
type input "3372"
